Goal: Communication & Community: Answer question/provide support

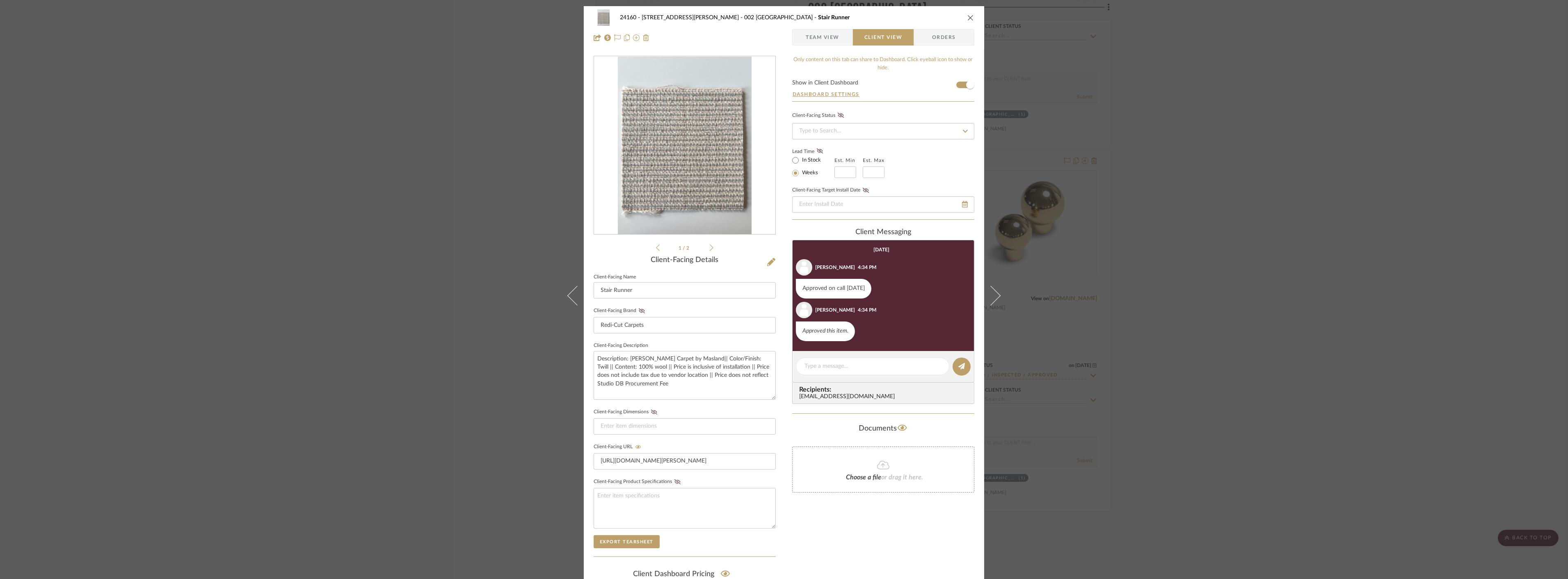
drag, startPoint x: 1227, startPoint y: 326, endPoint x: 1100, endPoint y: 343, distance: 128.1
click at [1225, 326] on div "24160 - [STREET_ADDRESS] - [PERSON_NAME] 002 GARDEN STAIR HALL Stair Runner Tea…" at bounding box center [784, 290] width 1568 height 579
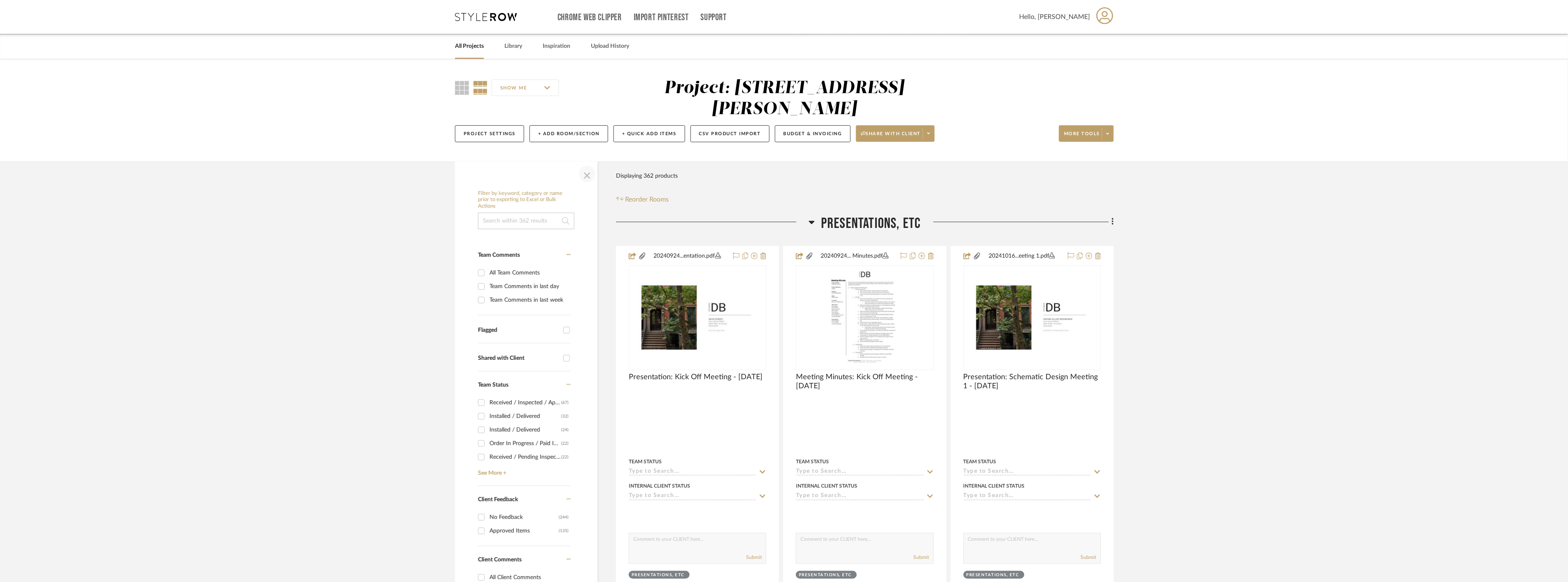
click at [585, 174] on span "button" at bounding box center [587, 174] width 20 height 20
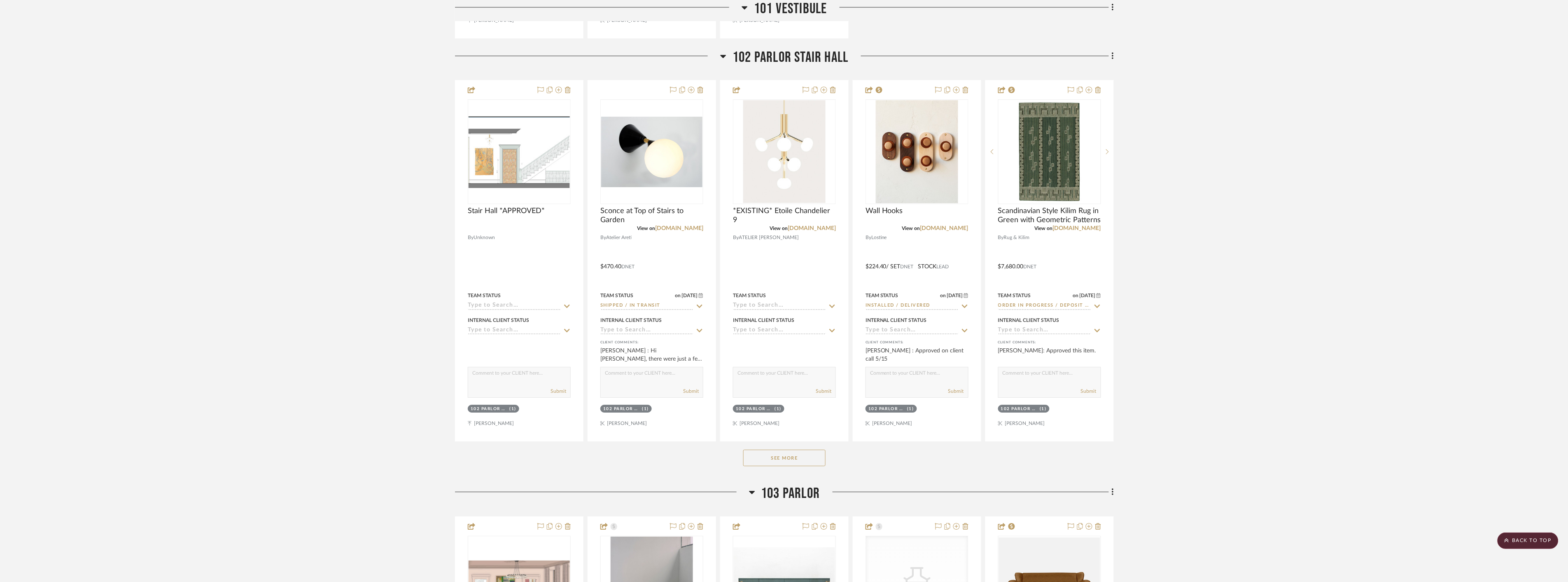
scroll to position [4990, 0]
click at [0, 0] on img at bounding box center [0, 0] width 0 height 0
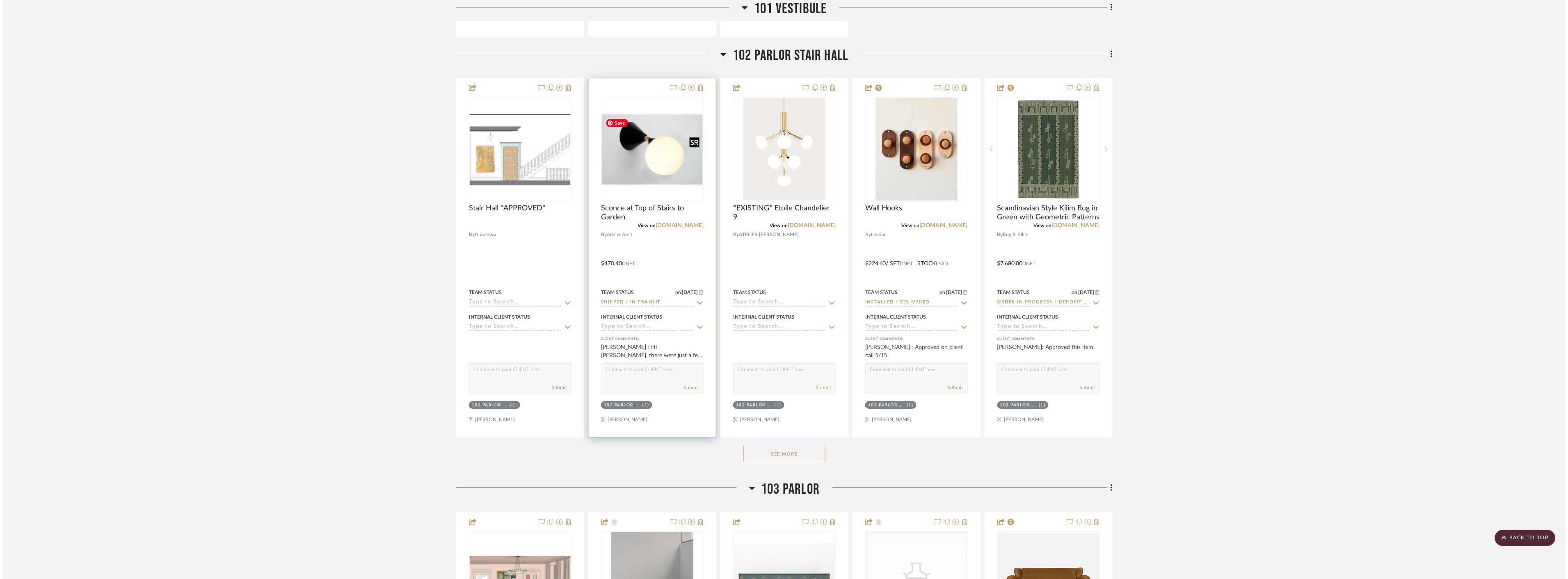
scroll to position [0, 0]
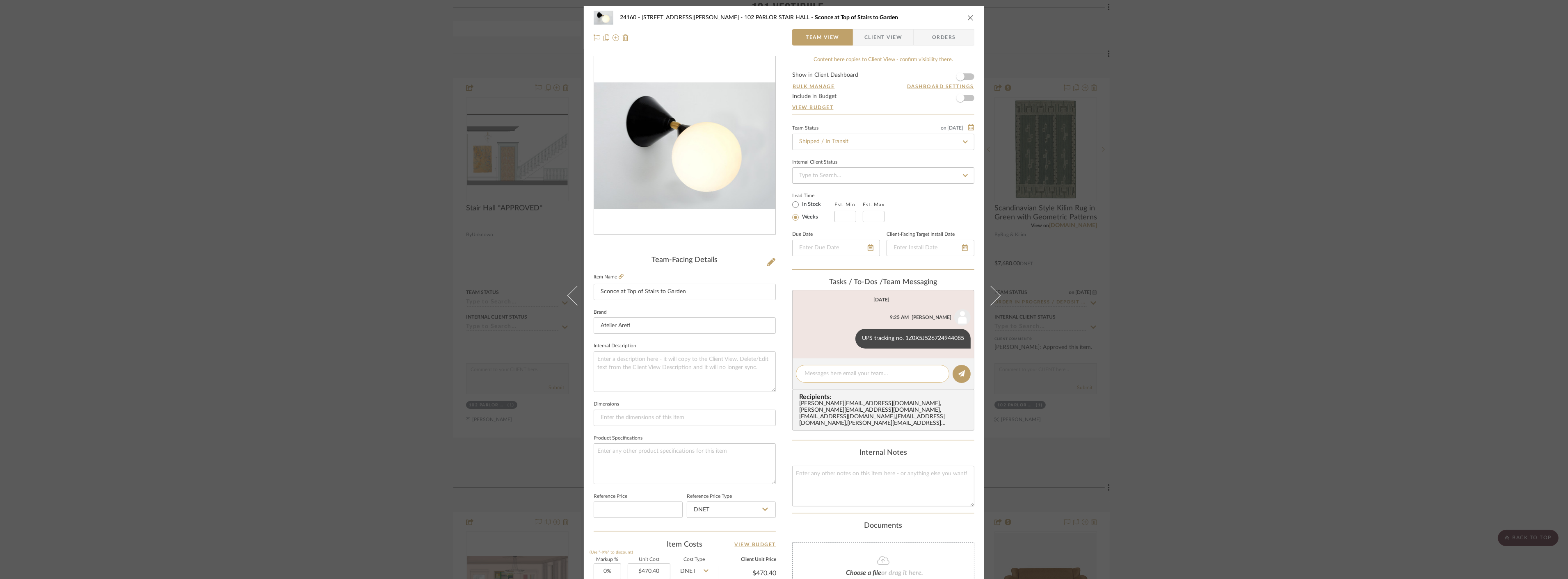
click at [836, 375] on textarea at bounding box center [872, 374] width 136 height 9
click at [807, 371] on textarea "eta 10/17" at bounding box center [872, 374] width 136 height 9
click at [806, 374] on textarea "eTa 10/17" at bounding box center [872, 374] width 136 height 9
type textarea "ETA 10/17"
click at [956, 368] on button at bounding box center [962, 374] width 18 height 18
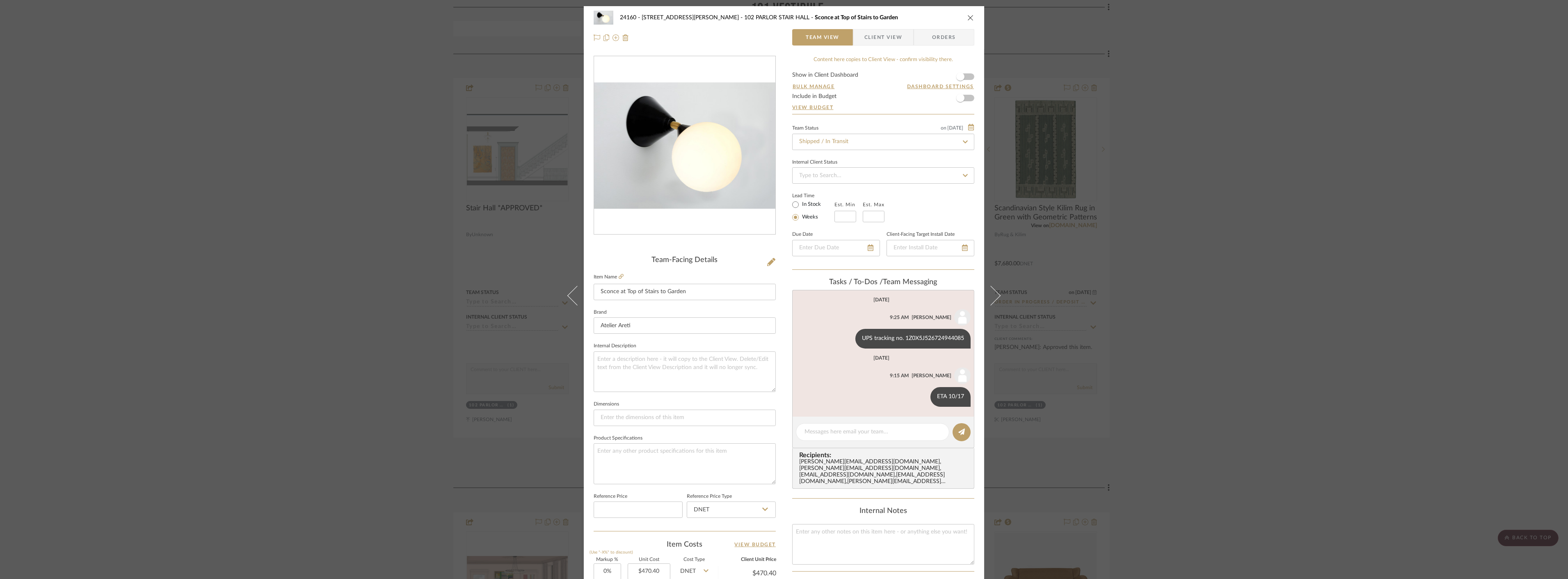
click at [1281, 293] on div "24160 - [STREET_ADDRESS] - [PERSON_NAME] 102 PARLOR STAIR HALL Sconce at Top of…" at bounding box center [784, 290] width 1568 height 579
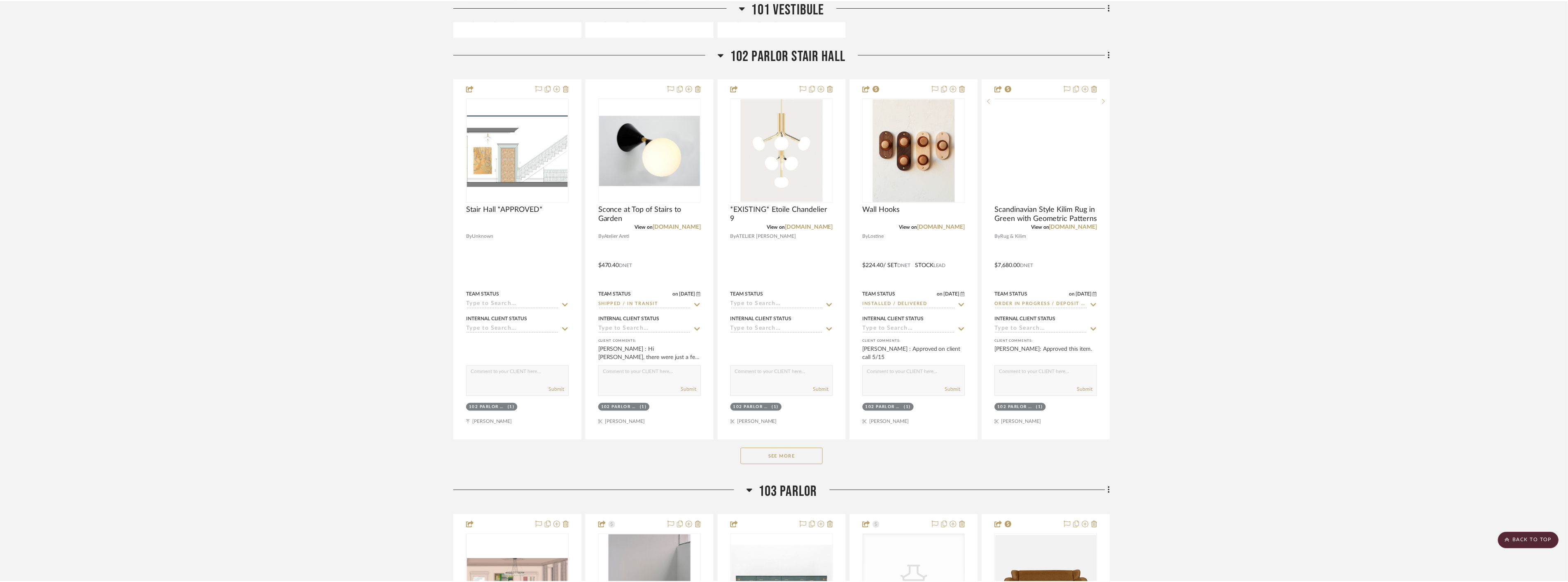
scroll to position [4990, 0]
